Goal: Task Accomplishment & Management: Use online tool/utility

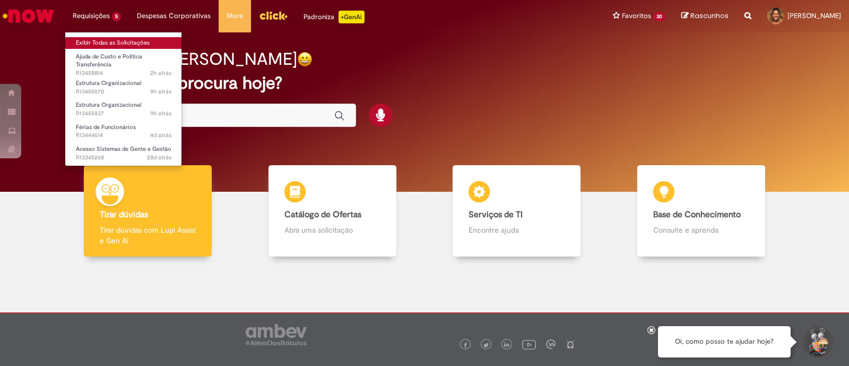
click at [99, 38] on link "Exibir Todas as Solicitações" at bounding box center [123, 43] width 117 height 12
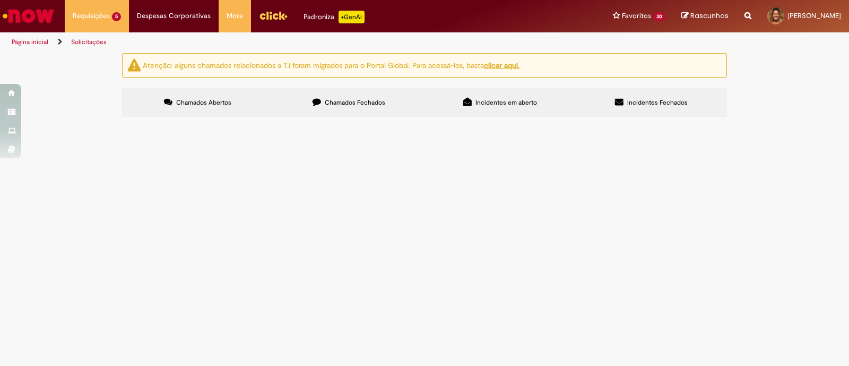
click at [0, 0] on span "Time bom dia, tudo bem? Uma funcionária se formou, toda a documentação de compr…" at bounding box center [0, 0] width 0 height 0
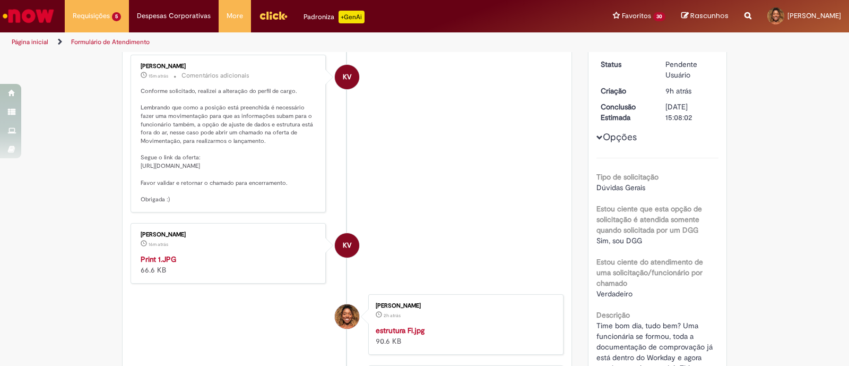
scroll to position [119, 0]
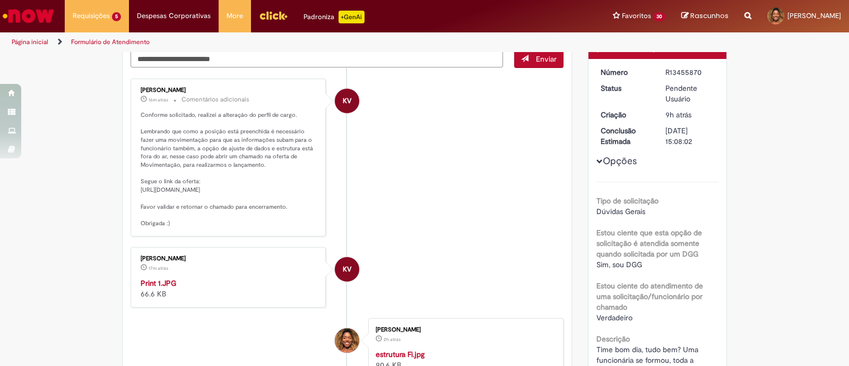
click at [268, 13] on img "Menu Cabeçalho" at bounding box center [273, 15] width 29 height 16
